Goal: Task Accomplishment & Management: Manage account settings

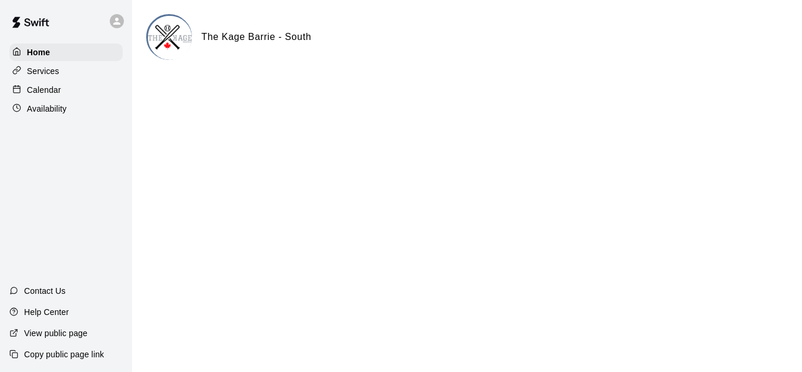
click at [47, 107] on p "Availability" at bounding box center [47, 109] width 40 height 12
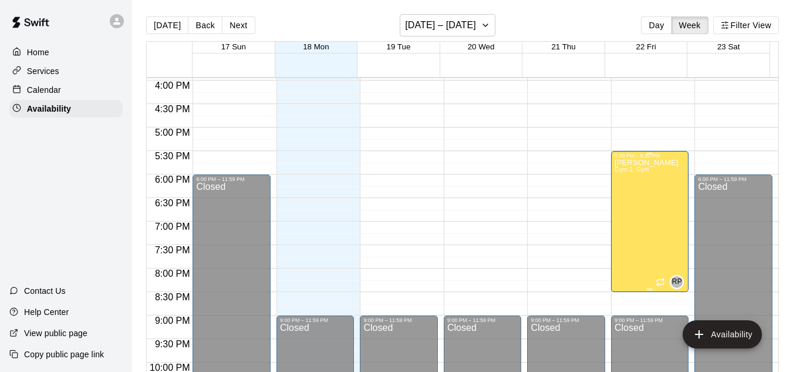
scroll to position [724, 0]
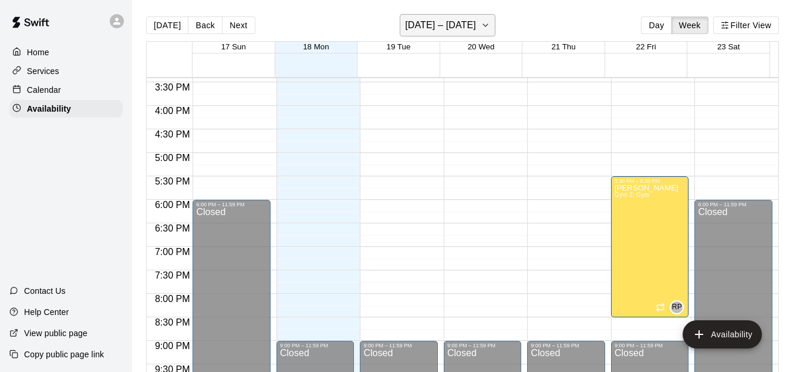
click at [483, 25] on icon "button" at bounding box center [485, 25] width 9 height 14
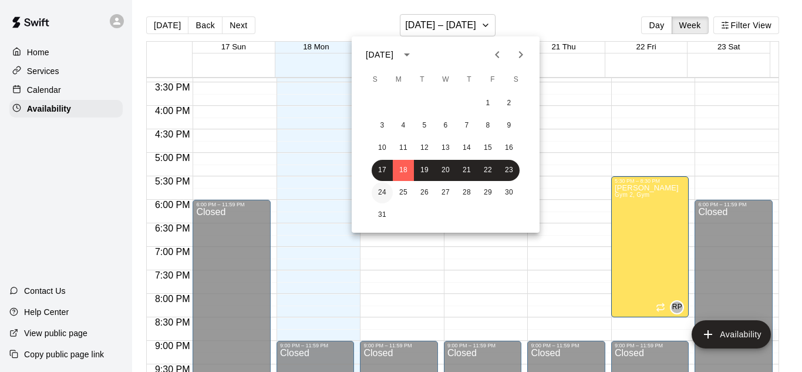
click at [382, 190] on button "24" at bounding box center [382, 192] width 21 height 21
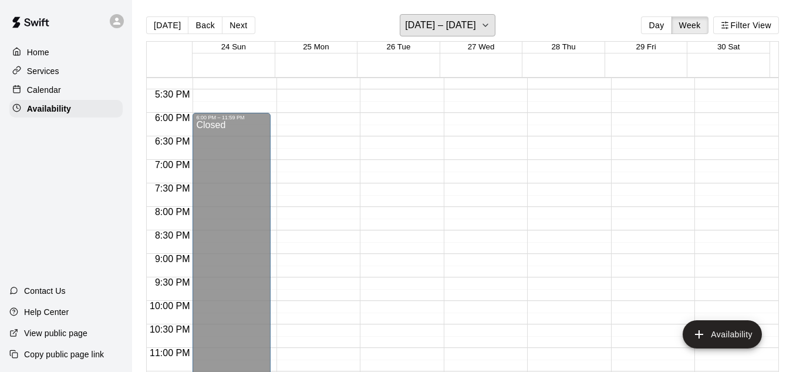
scroll to position [821, 0]
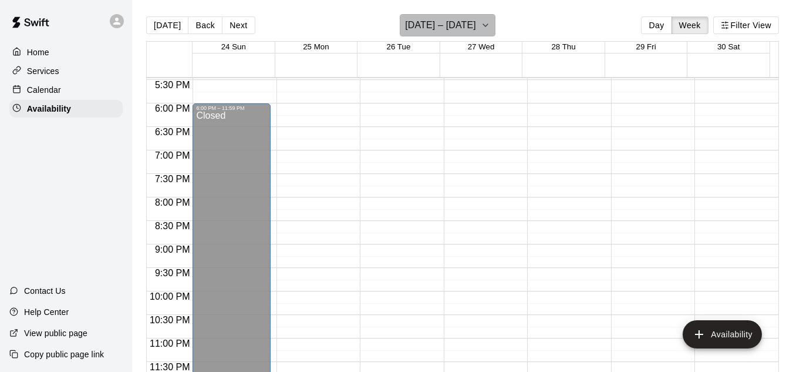
click at [481, 27] on icon "button" at bounding box center [485, 25] width 9 height 14
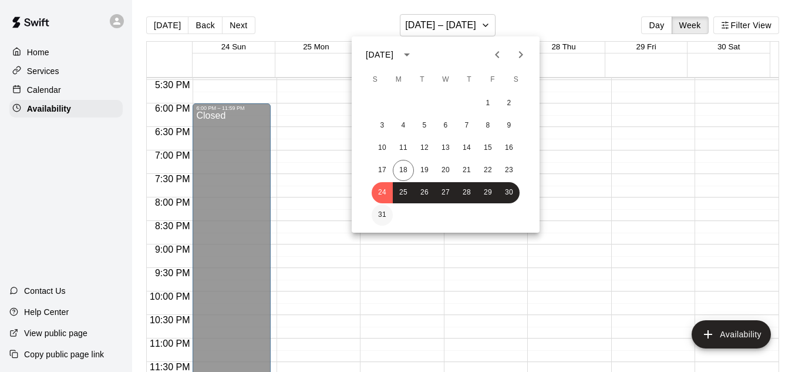
click at [388, 213] on button "31" at bounding box center [382, 214] width 21 height 21
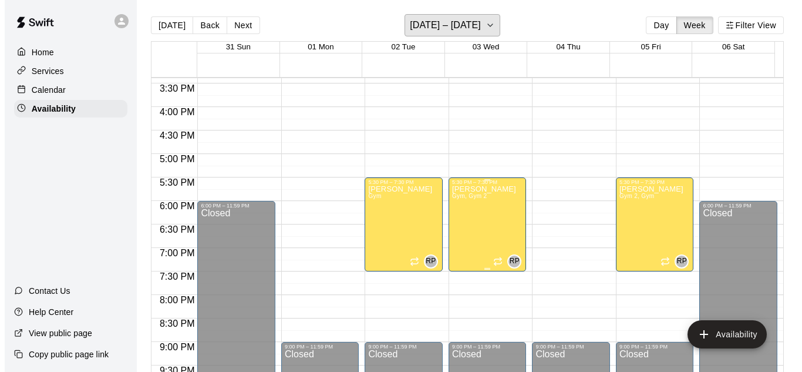
scroll to position [703, 0]
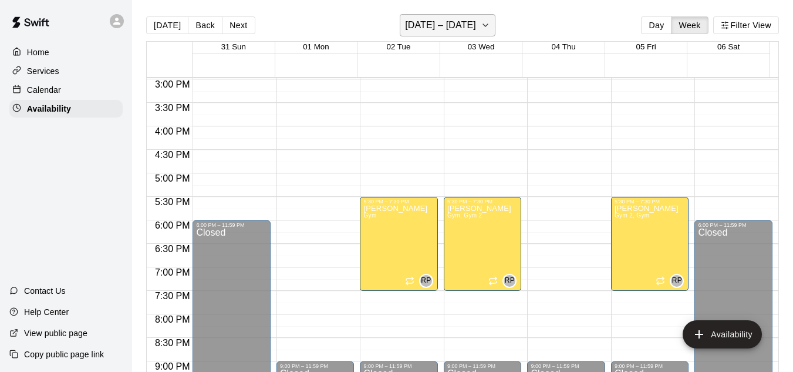
click at [496, 24] on button "[DATE] – [DATE]" at bounding box center [448, 25] width 96 height 22
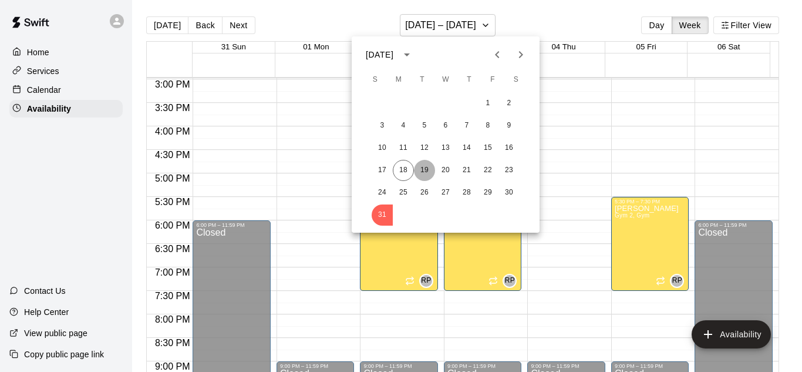
click at [425, 170] on button "19" at bounding box center [424, 170] width 21 height 21
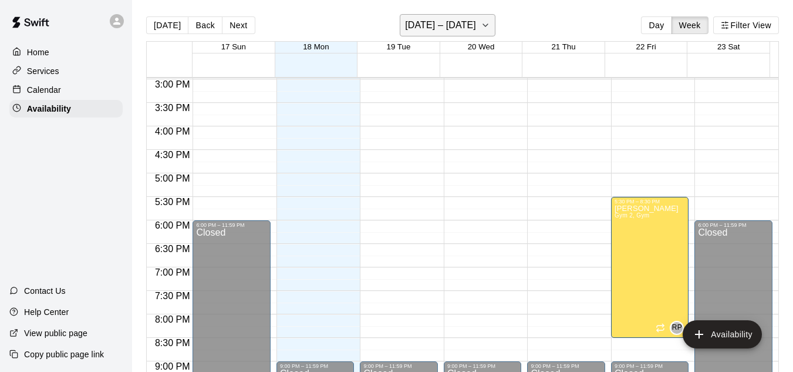
click at [481, 25] on icon "button" at bounding box center [485, 25] width 9 height 14
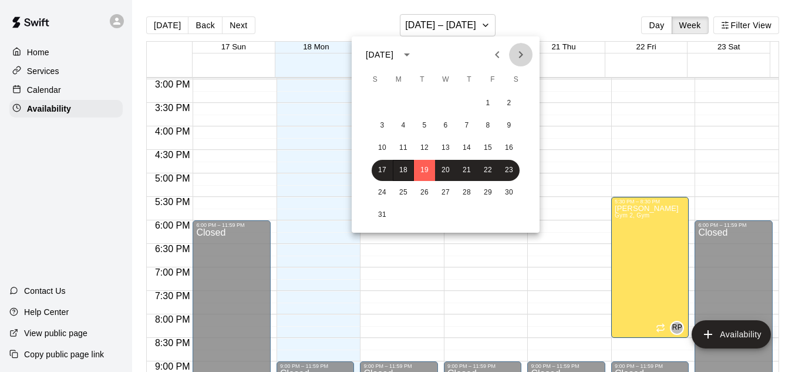
click at [513, 46] on button "Next month" at bounding box center [520, 54] width 23 height 23
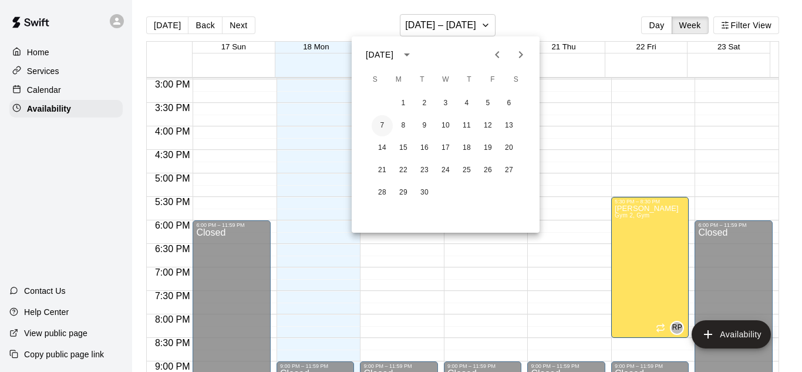
click at [371, 129] on div "7 8 9 10 11 12 13" at bounding box center [446, 125] width 188 height 21
click at [385, 125] on button "7" at bounding box center [382, 125] width 21 height 21
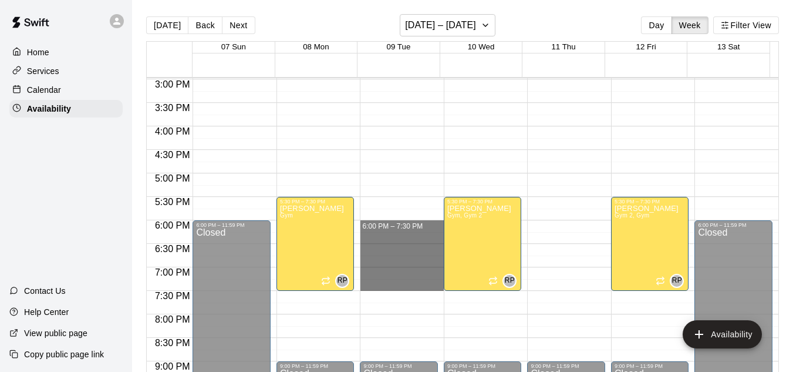
drag, startPoint x: 385, startPoint y: 222, endPoint x: 377, endPoint y: 287, distance: 65.1
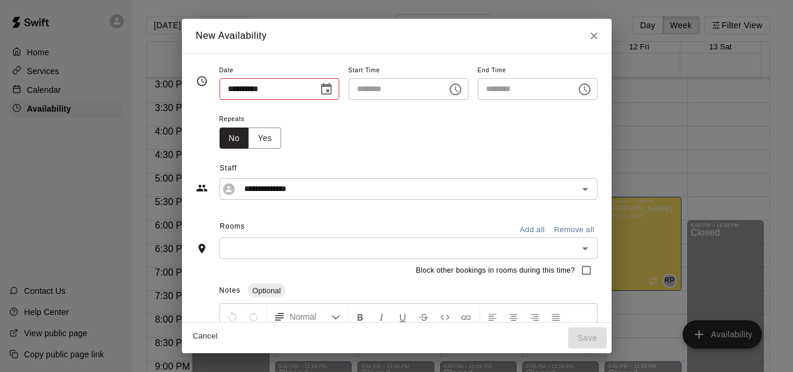
type input "**********"
type input "********"
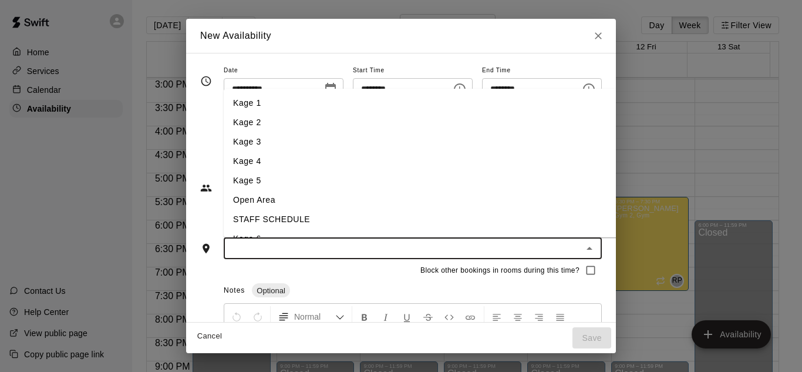
click at [362, 249] on input "text" at bounding box center [403, 248] width 352 height 15
click at [229, 203] on li "Gym" at bounding box center [439, 203] width 431 height 19
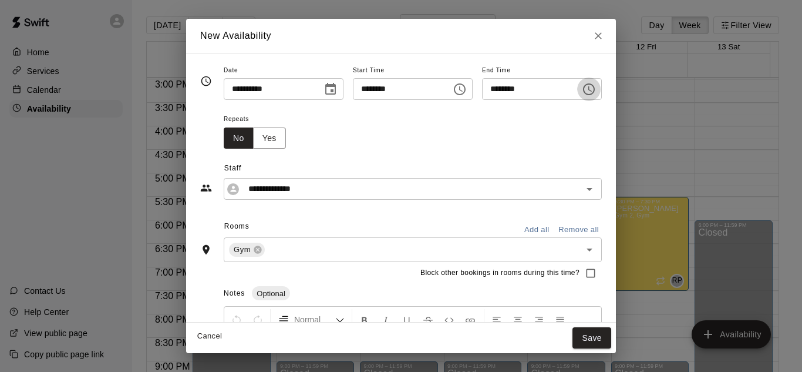
click at [596, 87] on icon "Choose time, selected time is 7:30 PM" at bounding box center [589, 89] width 14 height 14
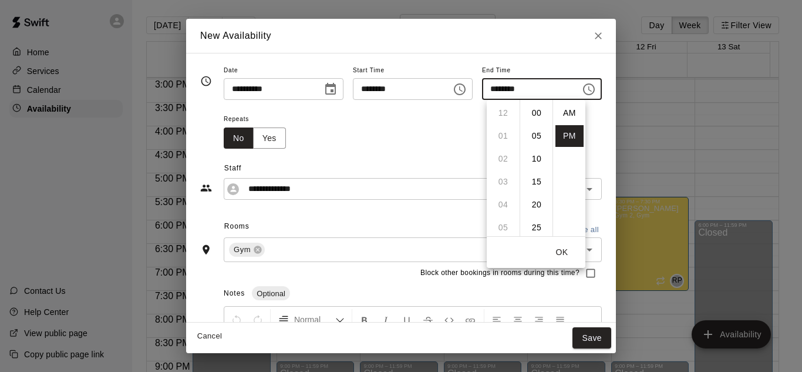
scroll to position [21, 0]
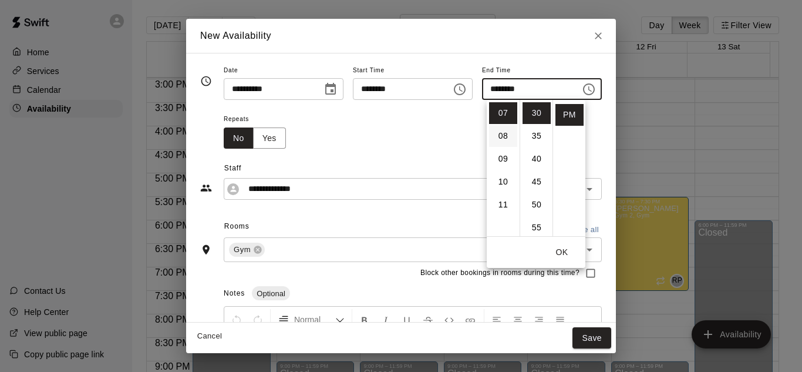
click at [504, 130] on li "08" at bounding box center [503, 136] width 28 height 22
type input "********"
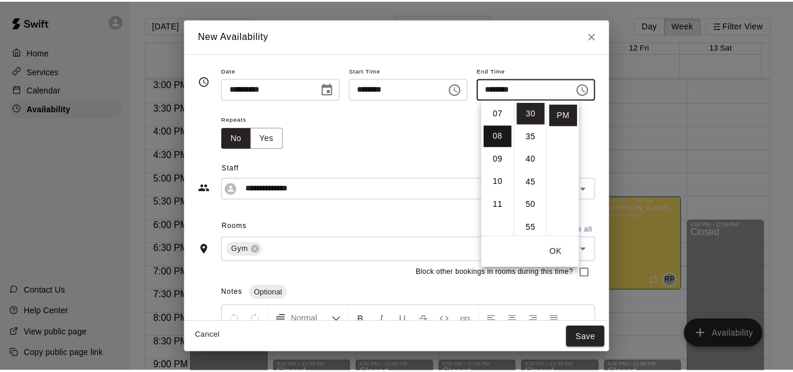
scroll to position [183, 0]
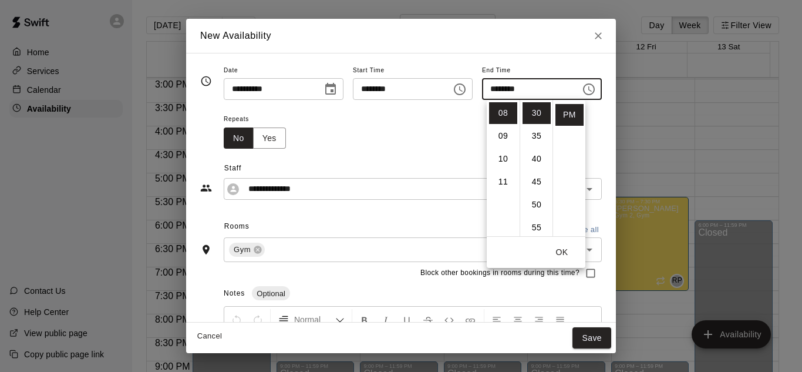
click at [561, 249] on button "OK" at bounding box center [562, 252] width 38 height 22
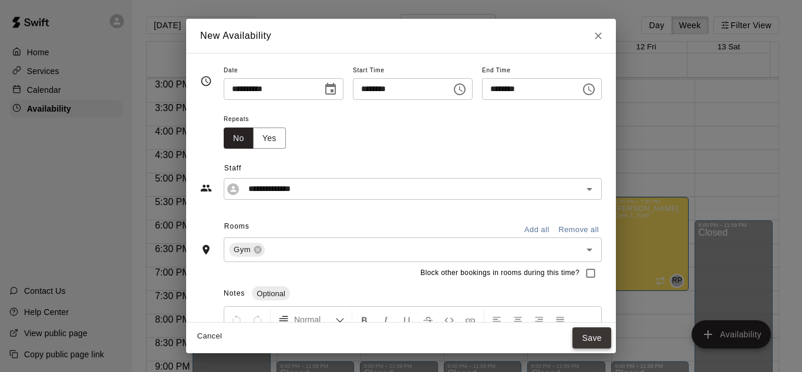
click at [611, 339] on button "Save" at bounding box center [591, 338] width 39 height 22
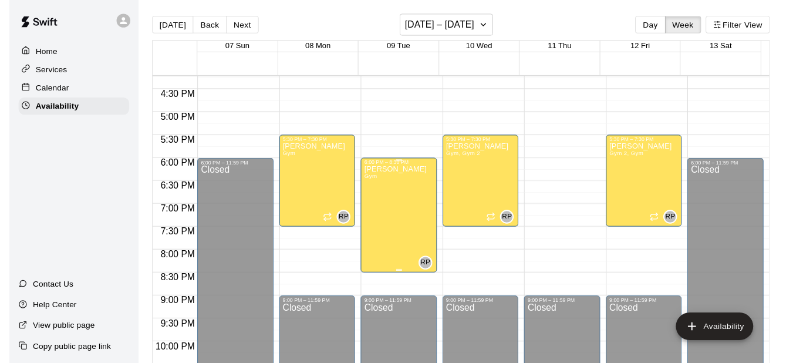
scroll to position [703, 0]
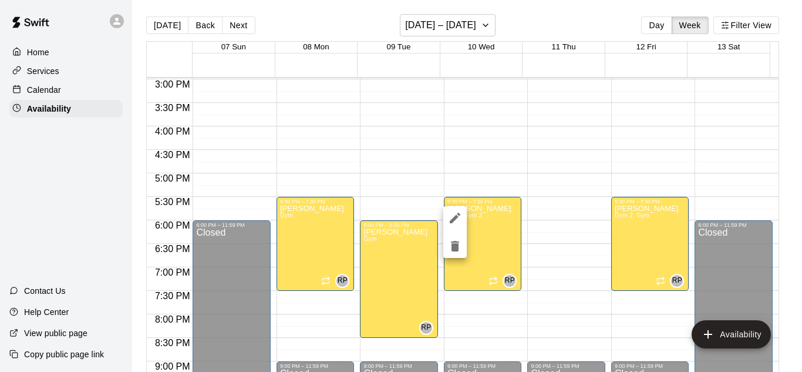
click at [545, 274] on div at bounding box center [401, 186] width 802 height 372
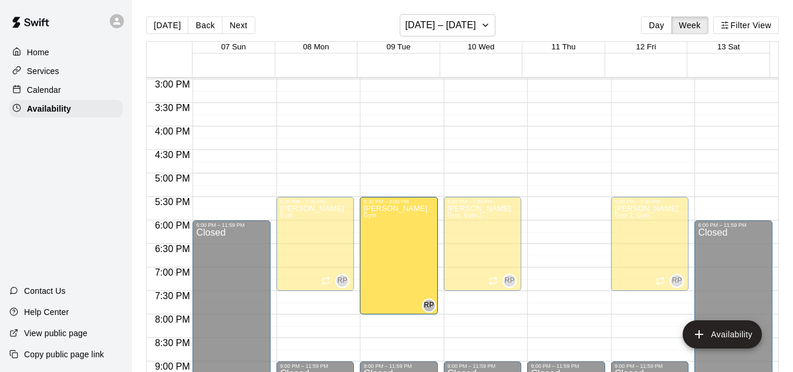
drag, startPoint x: 389, startPoint y: 277, endPoint x: 395, endPoint y: 255, distance: 22.4
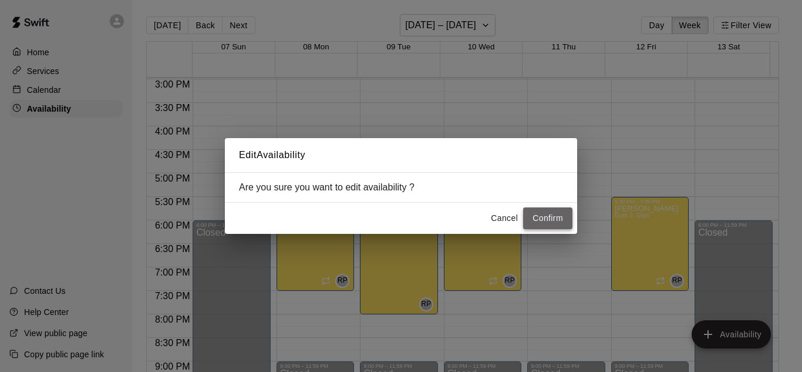
click at [538, 220] on button "Confirm" at bounding box center [547, 218] width 49 height 22
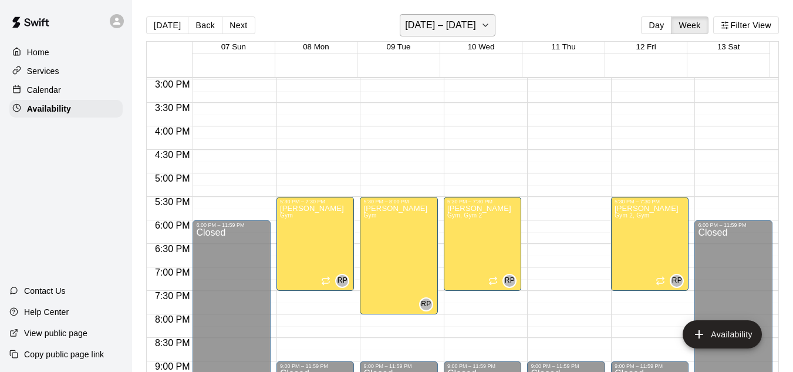
click at [496, 25] on button "[DATE] – [DATE]" at bounding box center [448, 25] width 96 height 22
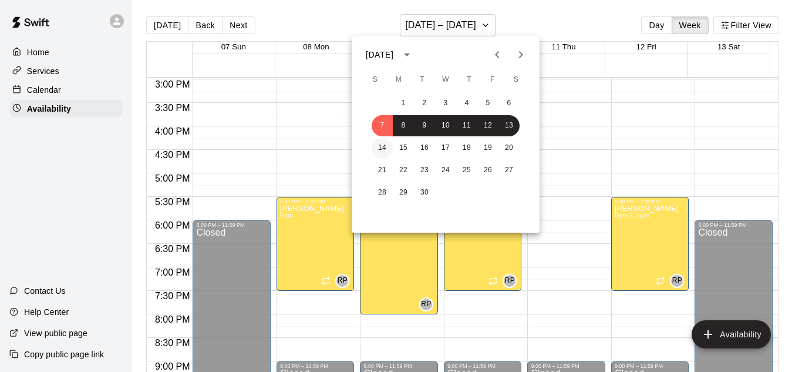
click at [381, 148] on button "14" at bounding box center [382, 147] width 21 height 21
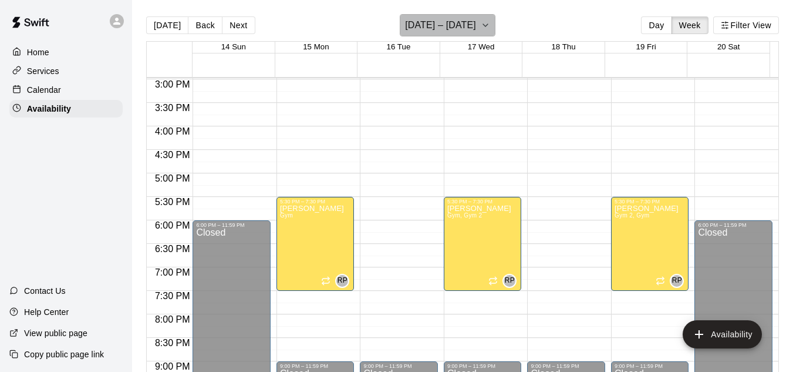
click at [489, 31] on icon "button" at bounding box center [485, 25] width 9 height 14
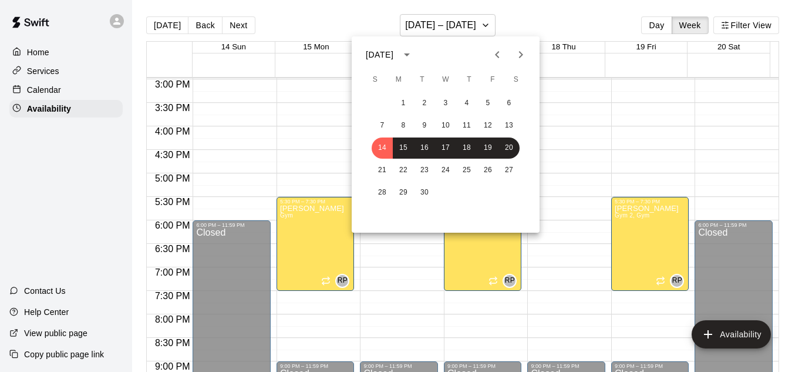
click at [548, 19] on div at bounding box center [401, 186] width 802 height 372
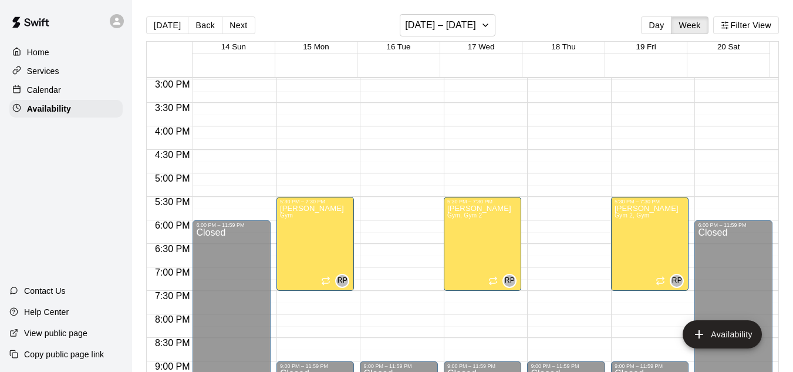
click at [54, 84] on div "Calendar" at bounding box center [65, 90] width 113 height 18
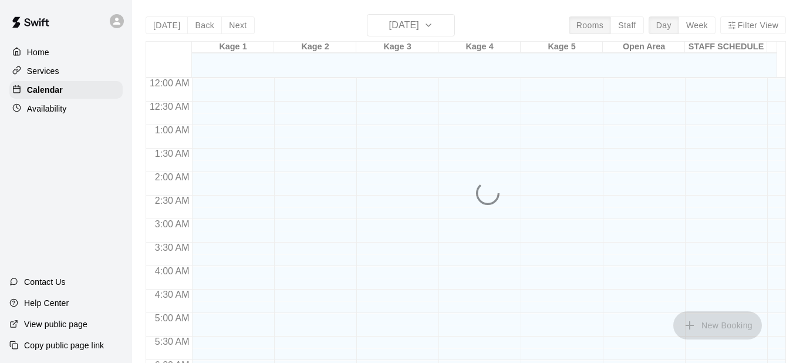
scroll to position [666, 0]
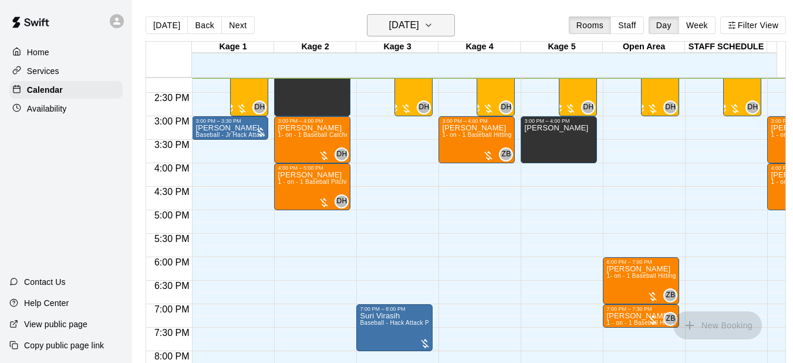
click at [433, 19] on icon "button" at bounding box center [428, 25] width 9 height 14
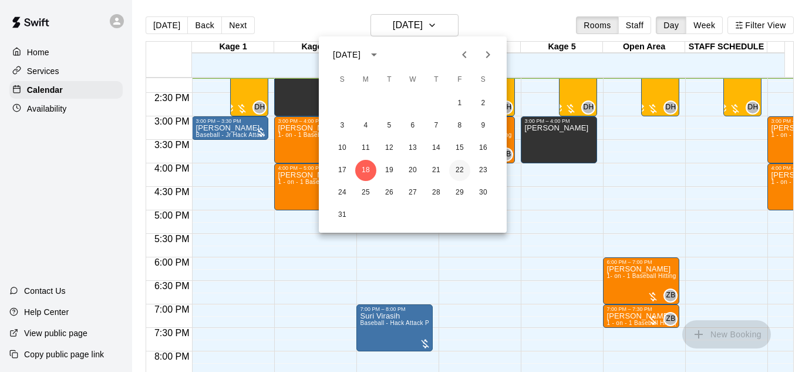
drag, startPoint x: 452, startPoint y: 170, endPoint x: 460, endPoint y: 169, distance: 8.3
click at [453, 170] on button "22" at bounding box center [459, 170] width 21 height 21
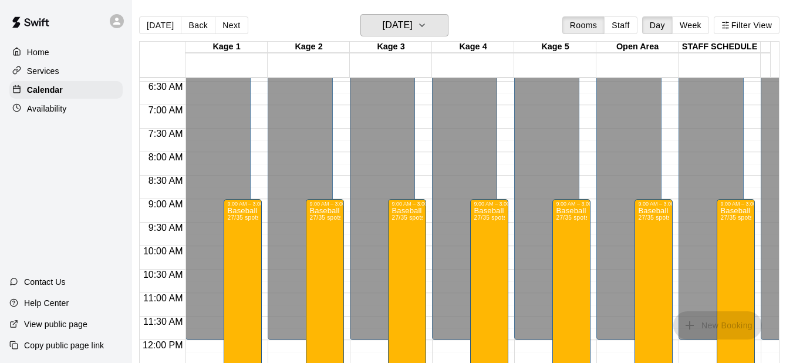
scroll to position [595, 0]
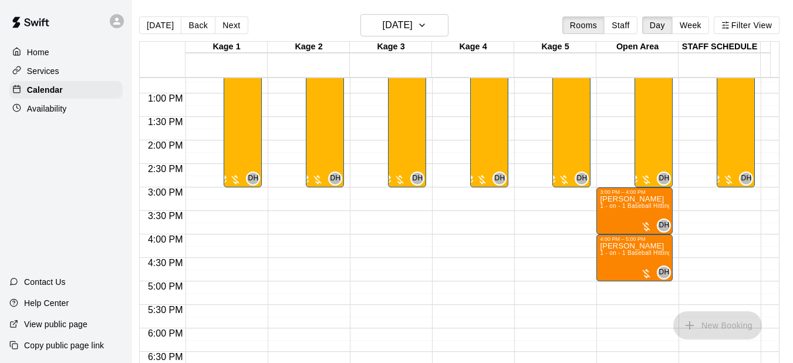
drag, startPoint x: 762, startPoint y: 42, endPoint x: 801, endPoint y: 45, distance: 39.5
click at [787, 45] on html "Home Services Calendar Availability Contact Us Help Center View public page Cop…" at bounding box center [390, 191] width 793 height 382
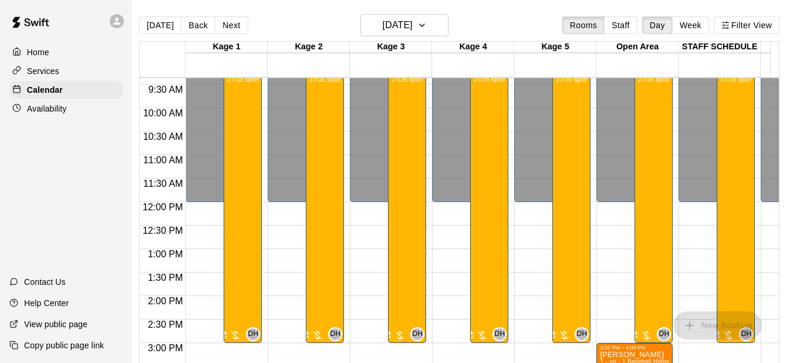
scroll to position [419, 0]
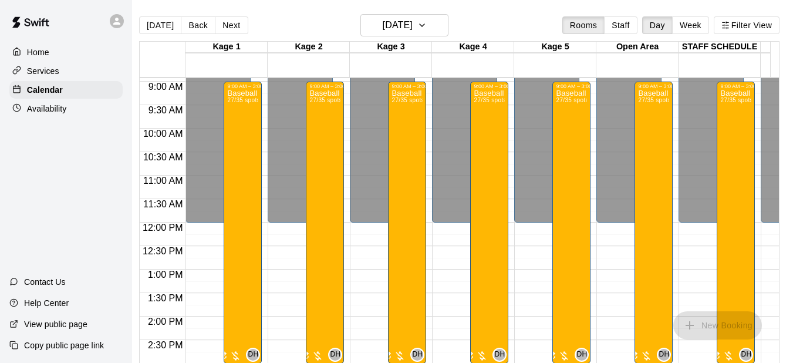
drag, startPoint x: 621, startPoint y: 25, endPoint x: 568, endPoint y: 25, distance: 52.8
click at [622, 25] on button "Staff" at bounding box center [620, 25] width 33 height 18
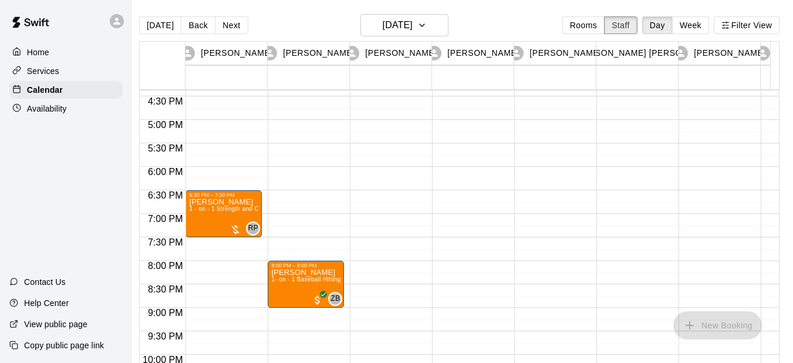
scroll to position [772, 0]
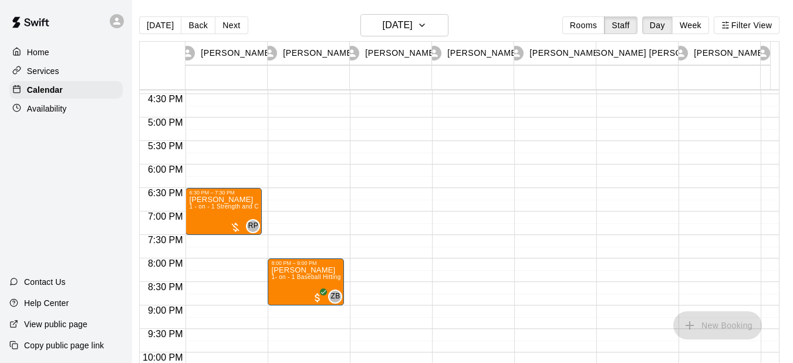
click at [206, 200] on p "[PERSON_NAME]" at bounding box center [223, 200] width 69 height 0
drag, startPoint x: 207, startPoint y: 204, endPoint x: 216, endPoint y: 217, distance: 15.6
click at [189, 208] on span "1 - on - 1 Strength and Conditioning Session (Gym, Gym 2)" at bounding box center [270, 206] width 163 height 6
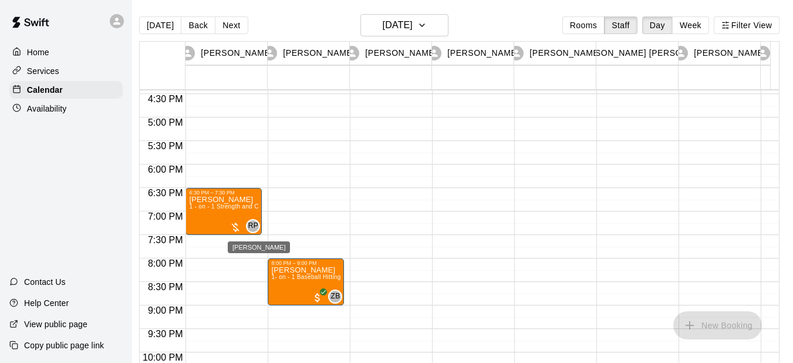
click at [248, 225] on span "RP" at bounding box center [253, 226] width 10 height 12
click at [230, 224] on div at bounding box center [236, 227] width 12 height 12
